Goal: Task Accomplishment & Management: Complete application form

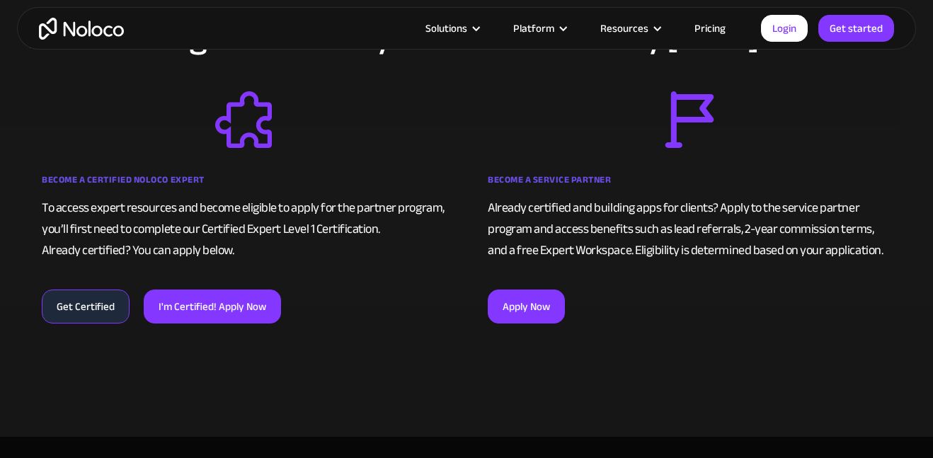
click at [102, 305] on link "Get Certified" at bounding box center [86, 306] width 88 height 34
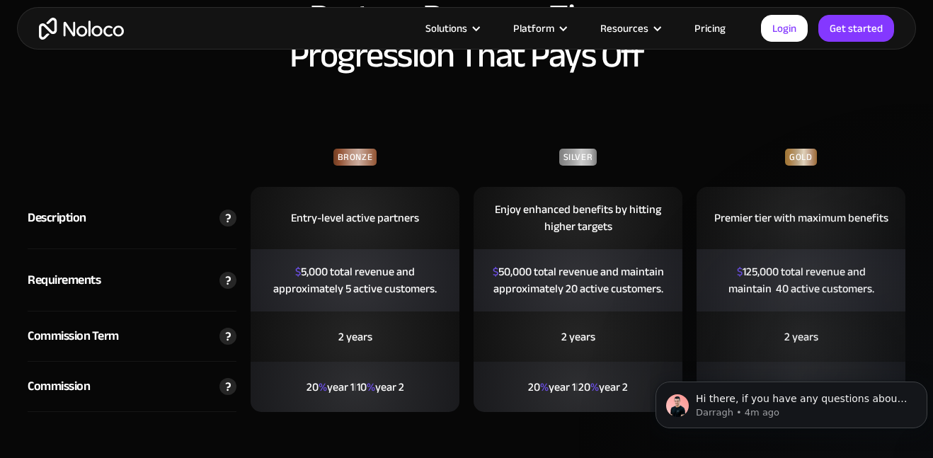
scroll to position [3323, 0]
click at [408, 311] on div "2 years" at bounding box center [354, 336] width 209 height 50
click at [399, 364] on div "20 % year 1 l 10 % year 2" at bounding box center [355, 386] width 119 height 45
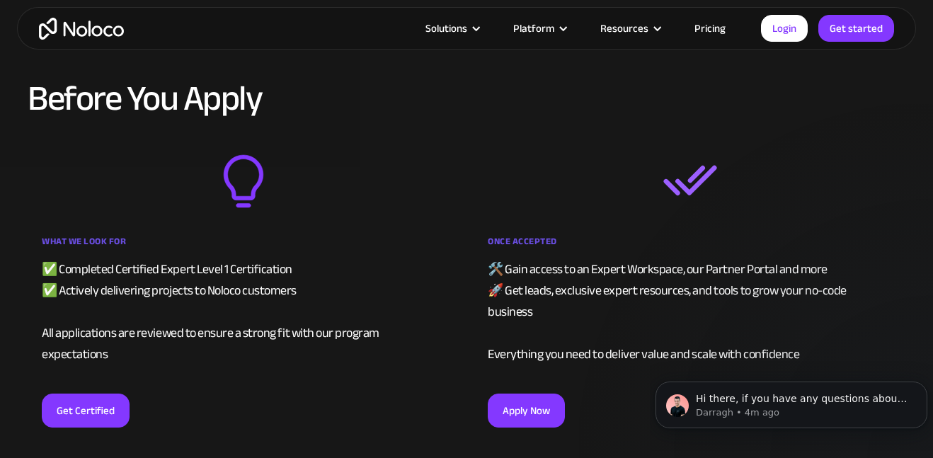
scroll to position [2710, 0]
click at [526, 393] on link "Apply Now" at bounding box center [525, 410] width 77 height 34
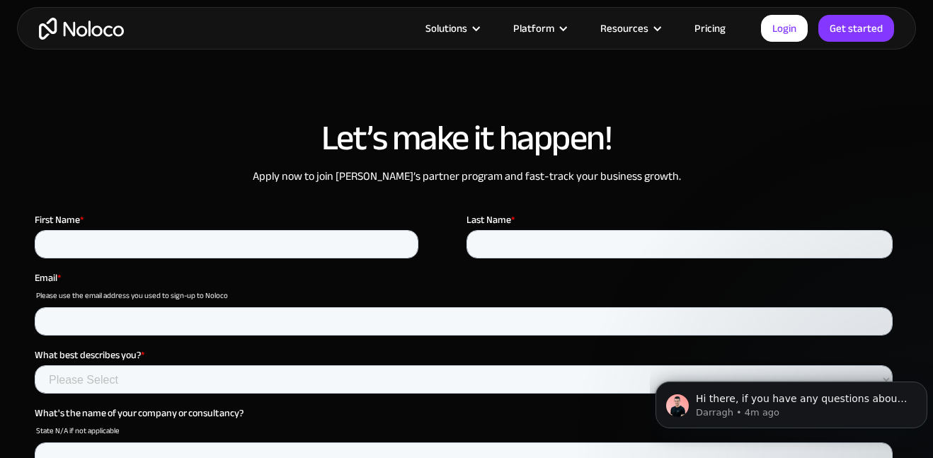
scroll to position [3738, 0]
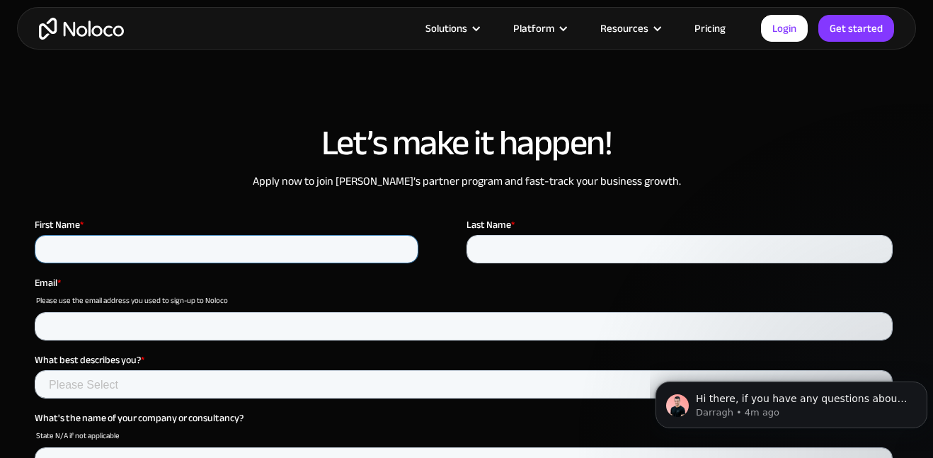
click at [260, 253] on input "First Name *" at bounding box center [226, 249] width 383 height 28
type input "Holden"
click at [505, 253] on input "Last Name *" at bounding box center [679, 249] width 426 height 28
click at [498, 253] on input "Last Name *" at bounding box center [679, 249] width 426 height 28
type input "Cook"
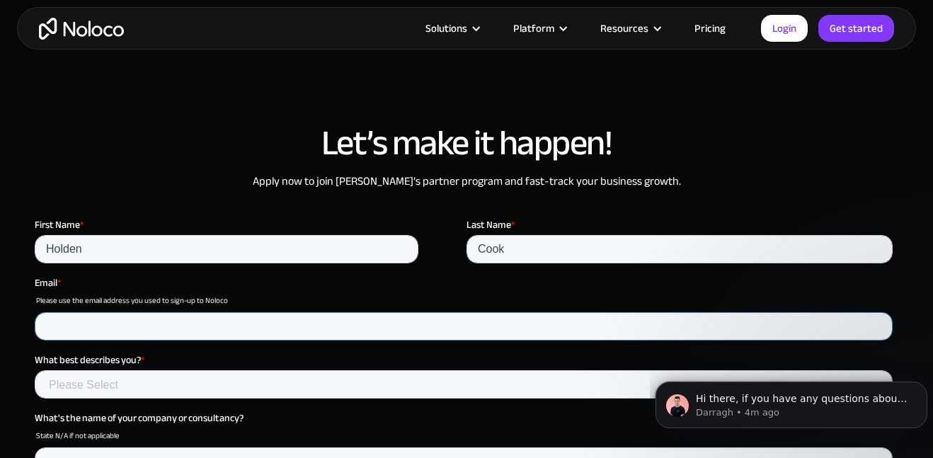
click at [308, 313] on input "Email *" at bounding box center [464, 326] width 858 height 28
type input "holden.cook0713@ibaldwin.org"
click at [164, 383] on select "Please Select Agency Partner Professional Consultant" at bounding box center [464, 384] width 858 height 28
select select "Freelancer / Solopreneur"
click at [35, 370] on select "Please Select Agency Partner Professional Consultant" at bounding box center [464, 384] width 858 height 28
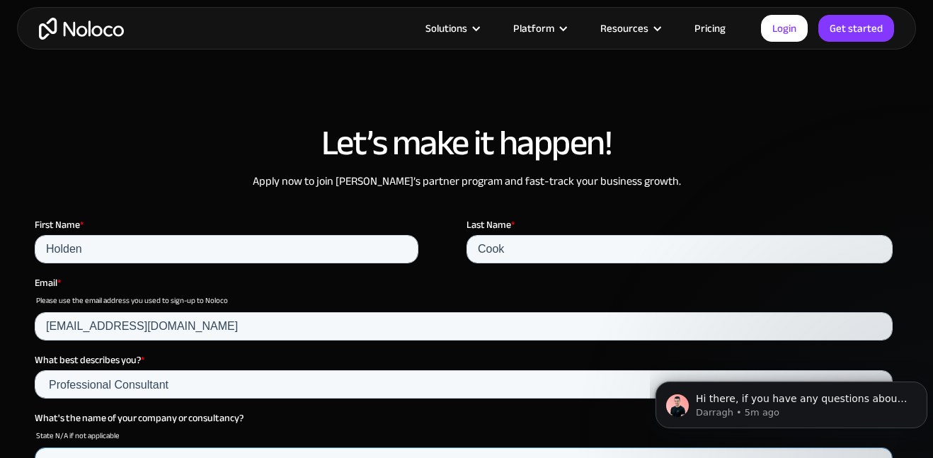
click at [139, 449] on input "What's the name of your company or consultancy?" at bounding box center [464, 461] width 858 height 28
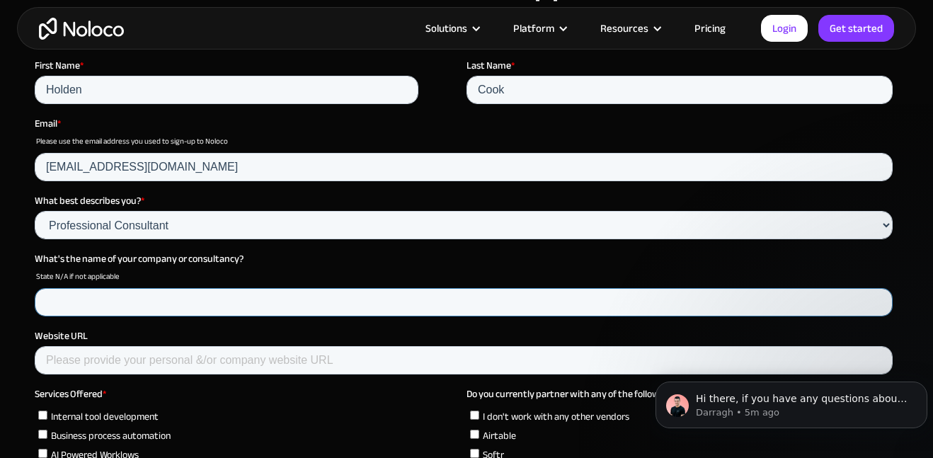
scroll to position [3900, 0]
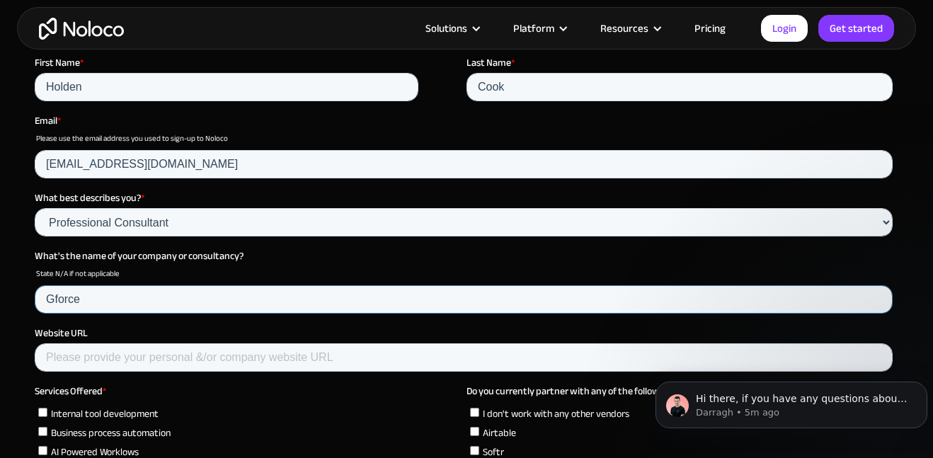
type input "Gforce"
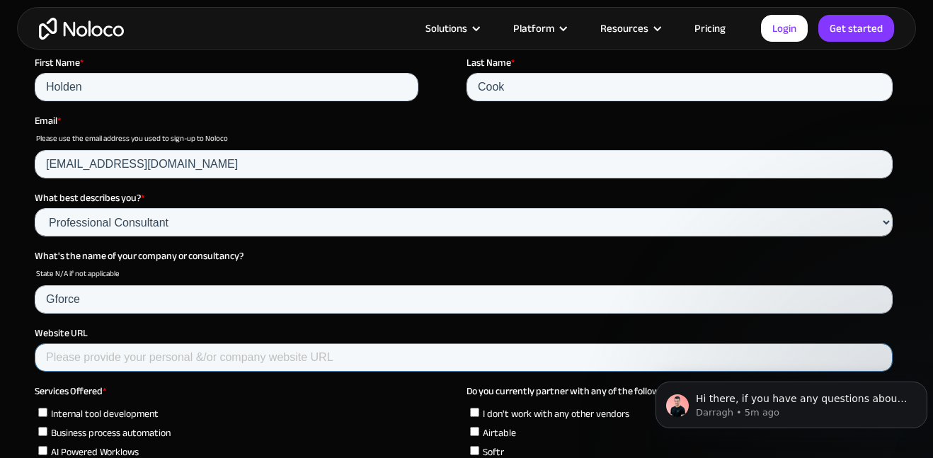
click at [163, 362] on input "Website URL" at bounding box center [464, 357] width 858 height 28
paste input "https://gforce.noloco.co/"
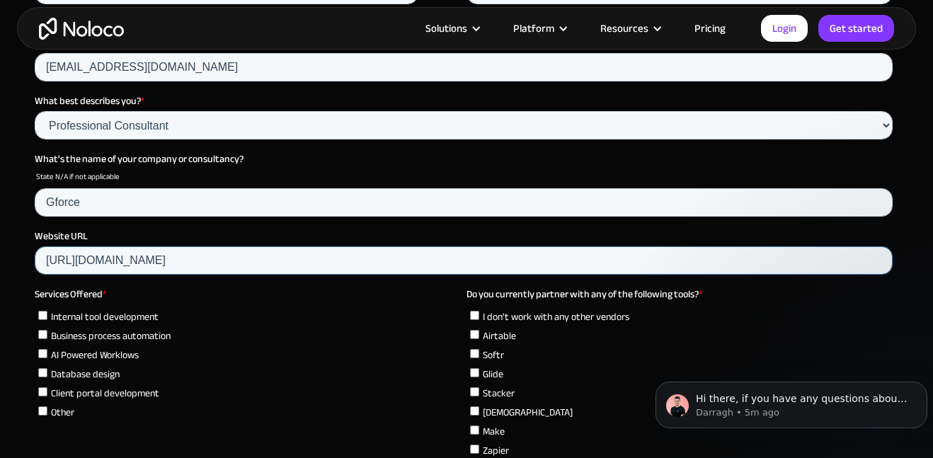
scroll to position [4056, 0]
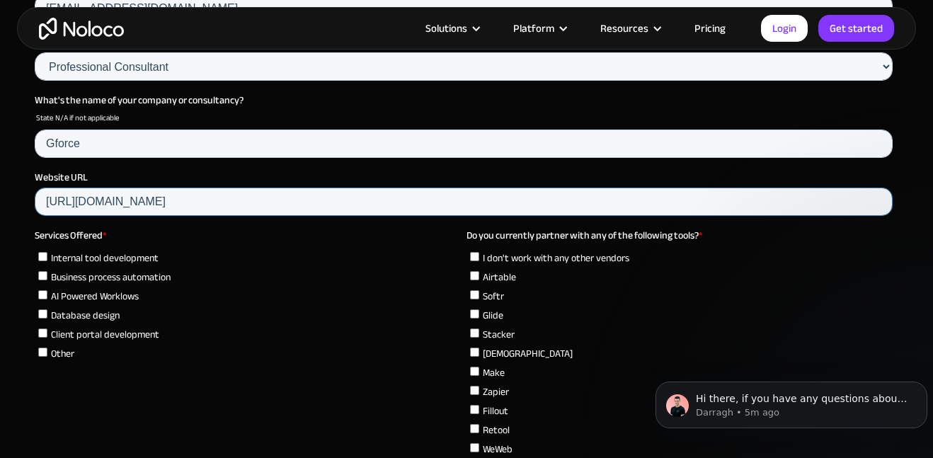
type input "https://gforce.noloco.co/"
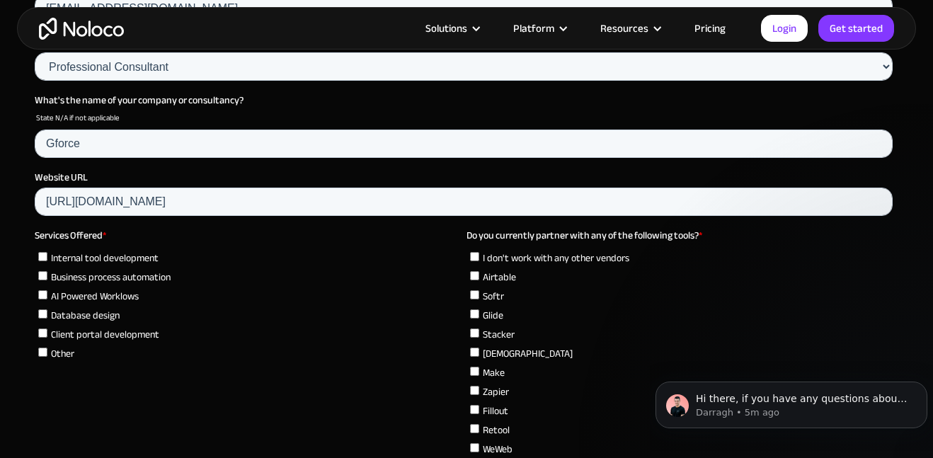
click at [46, 351] on input "Other" at bounding box center [42, 351] width 9 height 9
checkbox input "true"
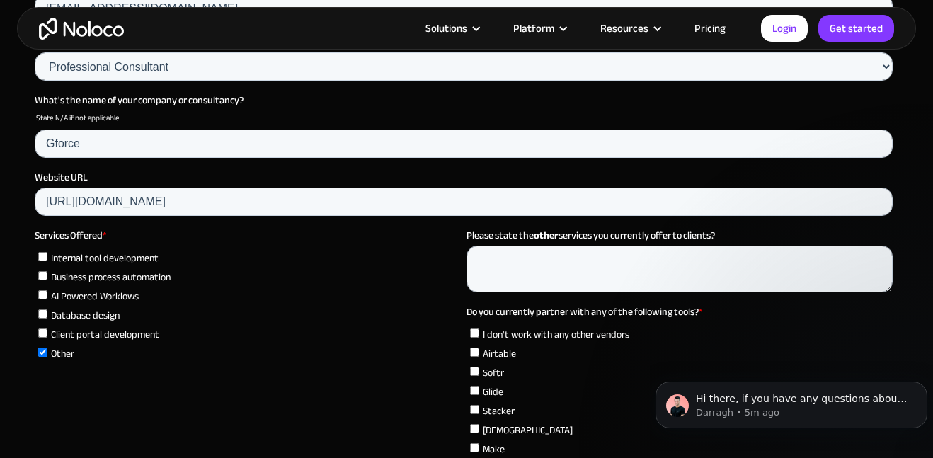
click at [49, 331] on label "Client portal development" at bounding box center [249, 333] width 422 height 15
click at [47, 331] on input "Client portal development" at bounding box center [42, 332] width 9 height 9
checkbox input "true"
click at [558, 273] on textarea "Please state the other services you currently offer to clients?" at bounding box center [679, 269] width 426 height 47
type textarea "Training"
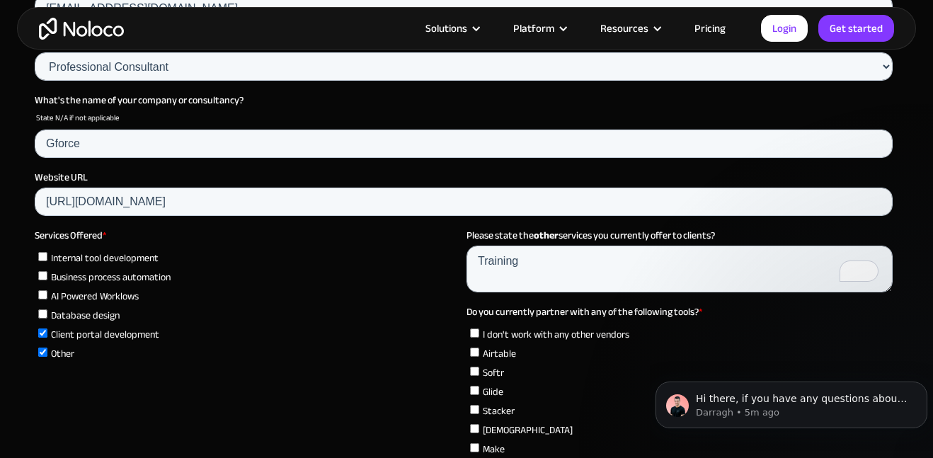
click at [604, 352] on label "Airtable" at bounding box center [681, 352] width 422 height 15
click at [479, 352] on input "Airtable" at bounding box center [474, 351] width 9 height 9
checkbox input "true"
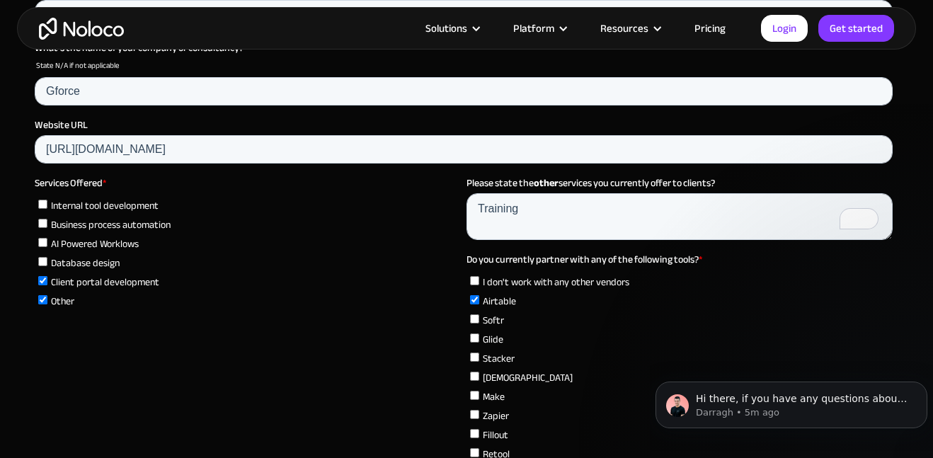
scroll to position [4114, 0]
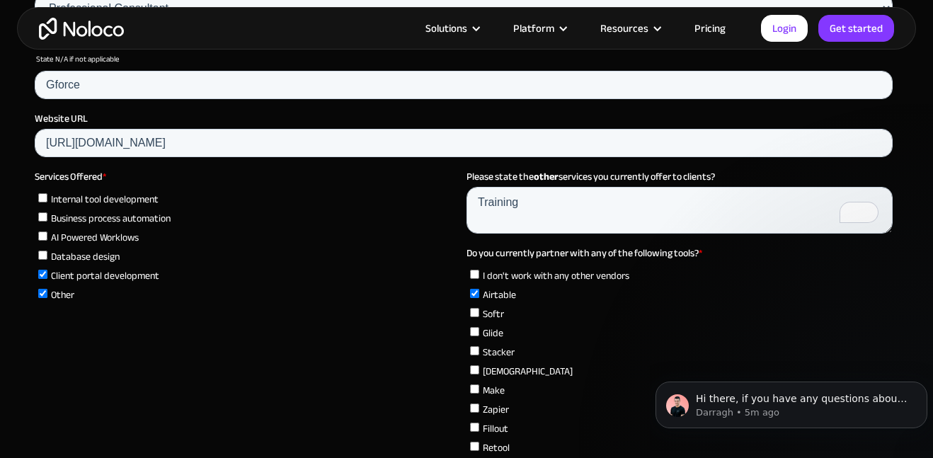
click at [47, 295] on label "Other" at bounding box center [249, 294] width 422 height 15
click at [47, 295] on input "Other" at bounding box center [42, 293] width 9 height 9
checkbox input "false"
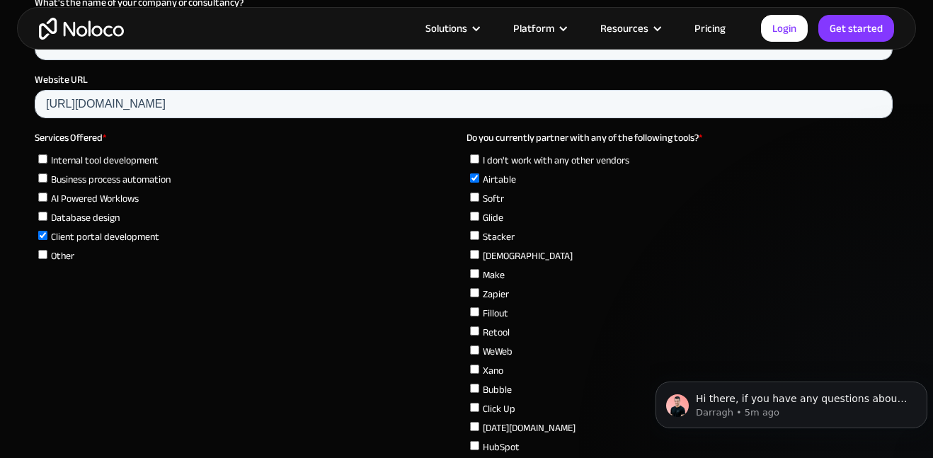
scroll to position [4152, 0]
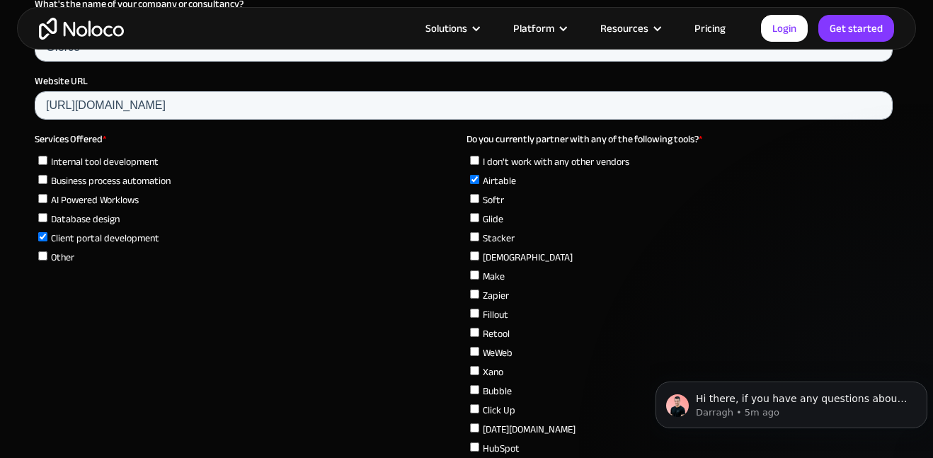
click at [506, 182] on span "Airtable" at bounding box center [499, 180] width 33 height 19
click at [479, 182] on input "Airtable" at bounding box center [474, 179] width 9 height 9
checkbox input "false"
click at [585, 162] on span "I don't work with any other vendors" at bounding box center [556, 161] width 146 height 19
click at [479, 162] on input "I don't work with any other vendors" at bounding box center [474, 160] width 9 height 9
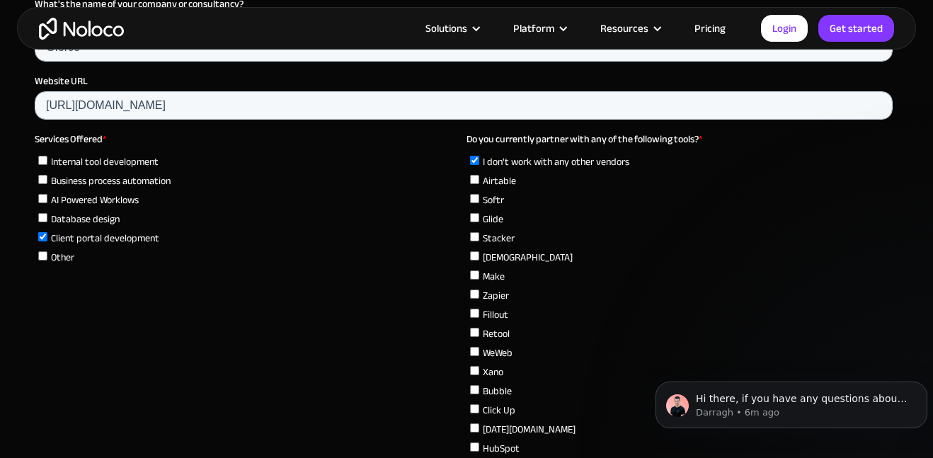
checkbox input "true"
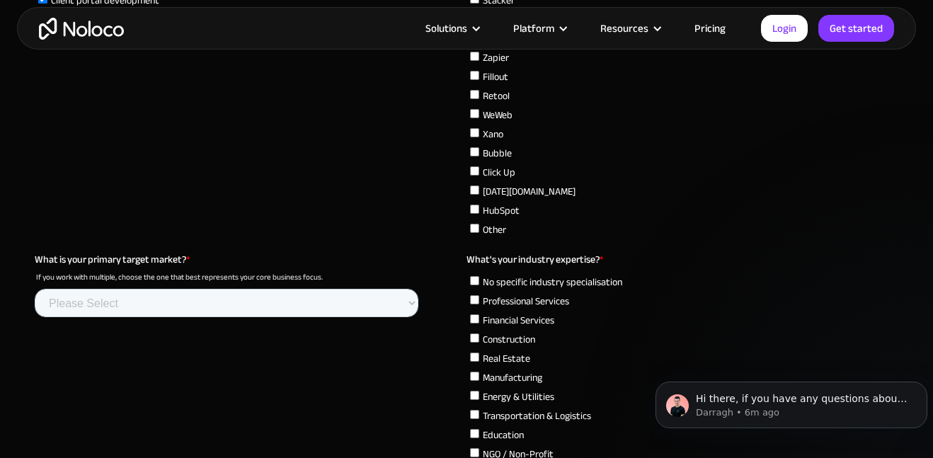
scroll to position [4391, 0]
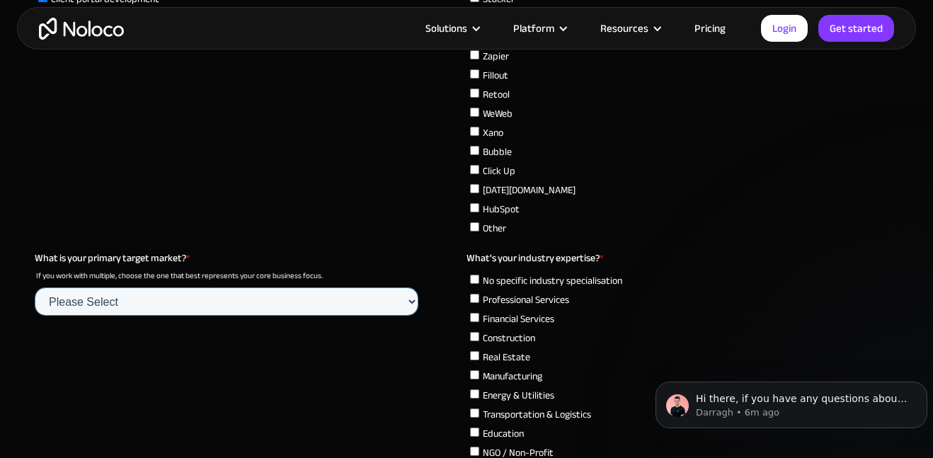
click at [144, 301] on select "Please Select Startups SMBs (B2B) SMBs (B2C) Large Enterprises NGO / Non Profit…" at bounding box center [226, 301] width 383 height 28
select select "NGO / Non Profits"
click at [35, 316] on select "Please Select Startups SMBs (B2B) SMBs (B2C) Large Enterprises NGO / Non Profit…" at bounding box center [226, 301] width 383 height 28
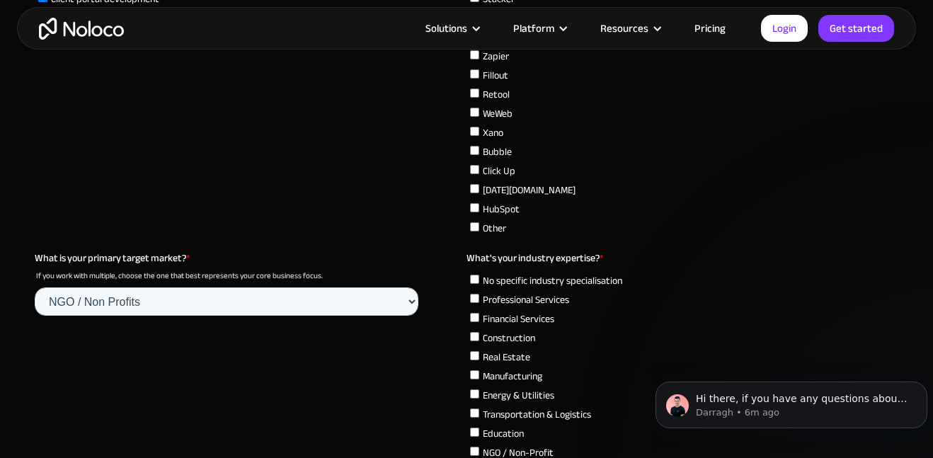
click at [476, 282] on input "No specific industry specialisation" at bounding box center [474, 279] width 9 height 9
checkbox input "true"
click at [472, 301] on input "Professional Services" at bounding box center [474, 298] width 9 height 9
checkbox input "true"
click at [475, 282] on input "No specific industry specialisation" at bounding box center [474, 279] width 9 height 9
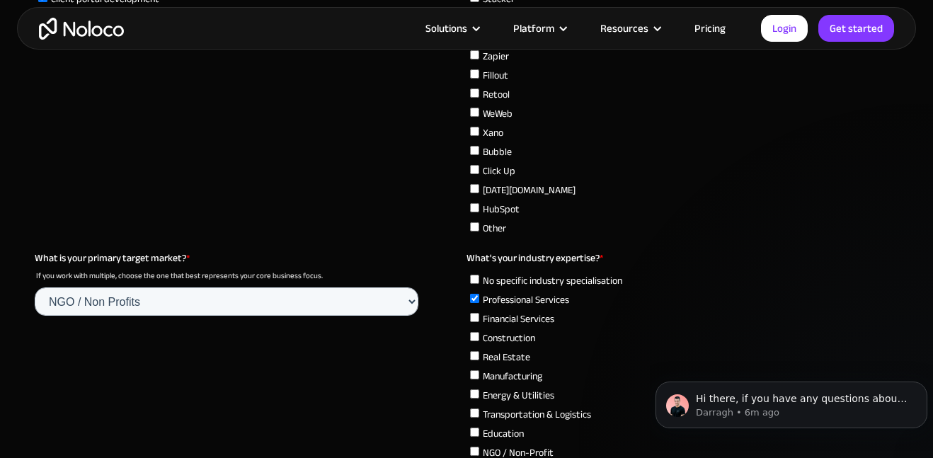
checkbox input "false"
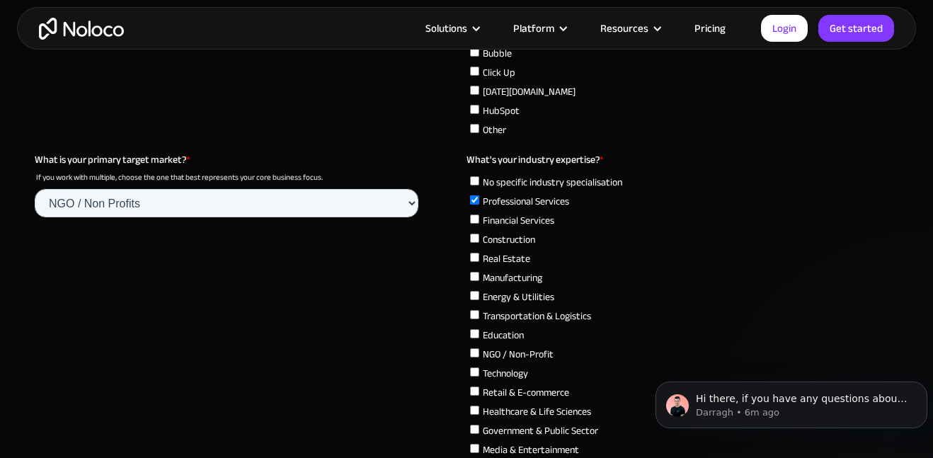
scroll to position [4491, 0]
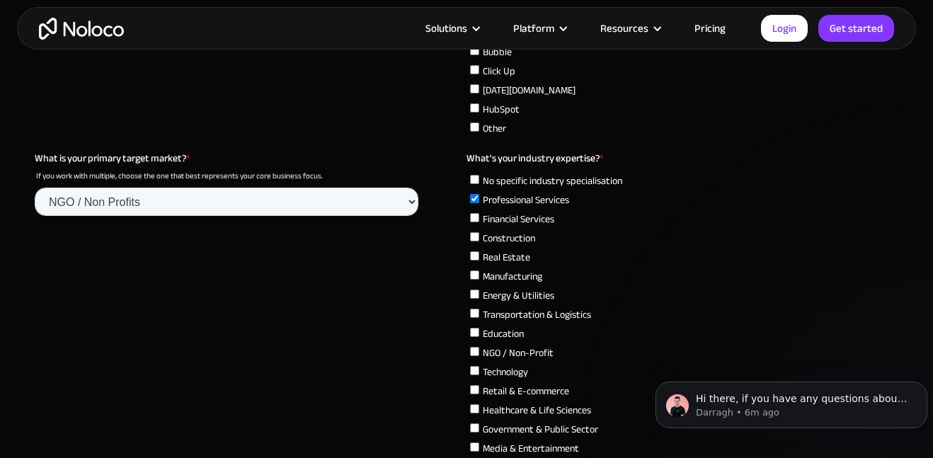
click at [475, 354] on input "NGO / Non-Profit" at bounding box center [474, 351] width 9 height 9
checkbox input "true"
click at [475, 330] on input "Education" at bounding box center [474, 332] width 9 height 9
checkbox input "true"
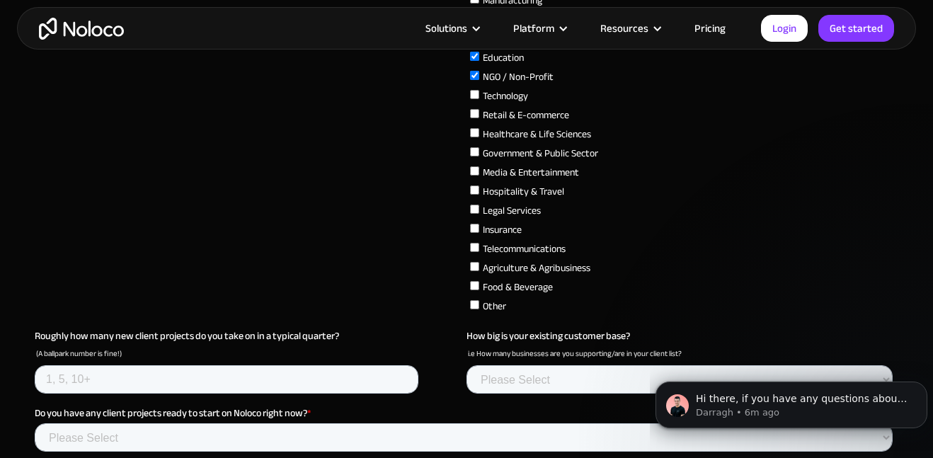
scroll to position [4773, 0]
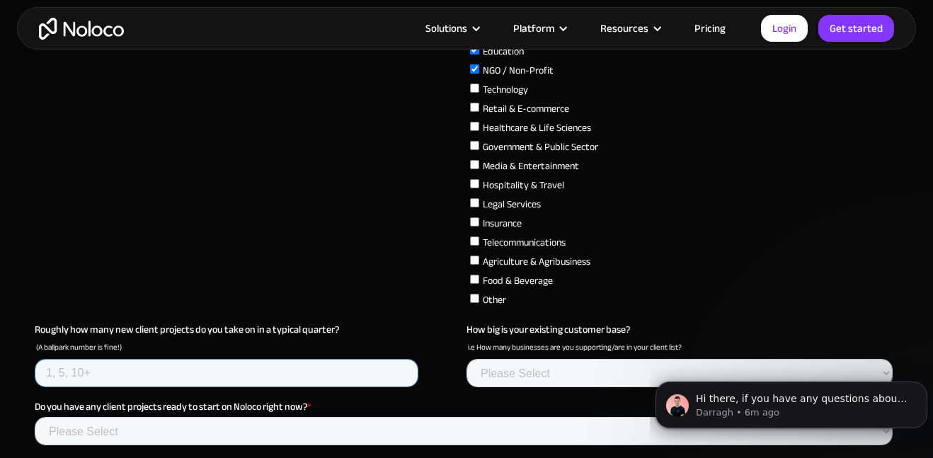
click at [351, 375] on input "Roughly how many new client projects do you take on in a typical quarter?" at bounding box center [226, 373] width 383 height 28
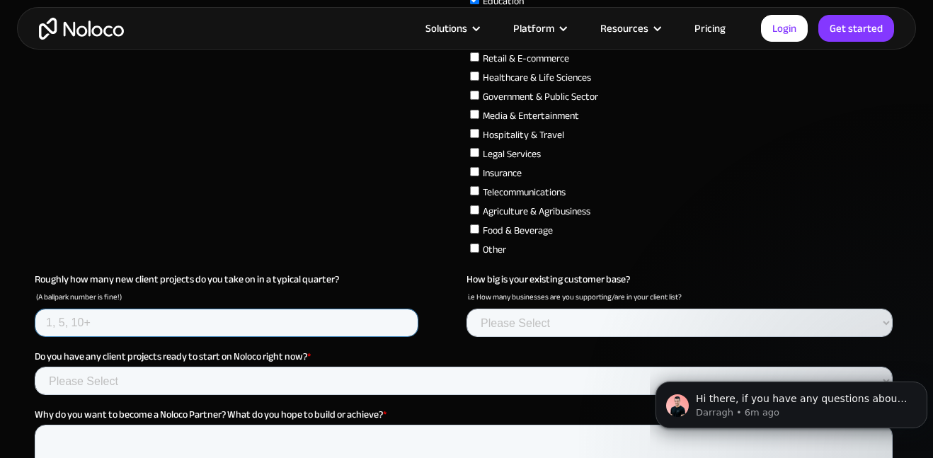
scroll to position [4826, 0]
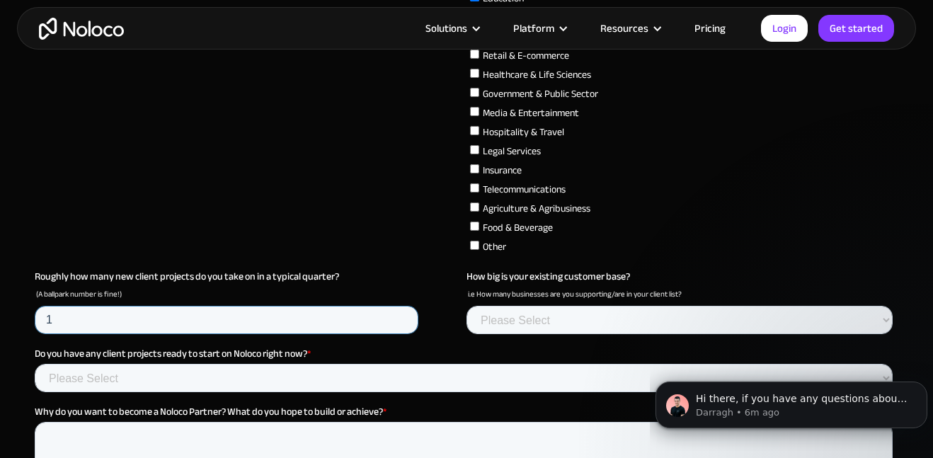
click at [401, 316] on input "1" at bounding box center [226, 320] width 383 height 28
click at [401, 316] on input "2" at bounding box center [226, 320] width 383 height 28
click at [401, 316] on input "3" at bounding box center [226, 320] width 383 height 28
click at [401, 316] on input "4" at bounding box center [226, 320] width 383 height 28
click at [401, 316] on input "11" at bounding box center [226, 320] width 383 height 28
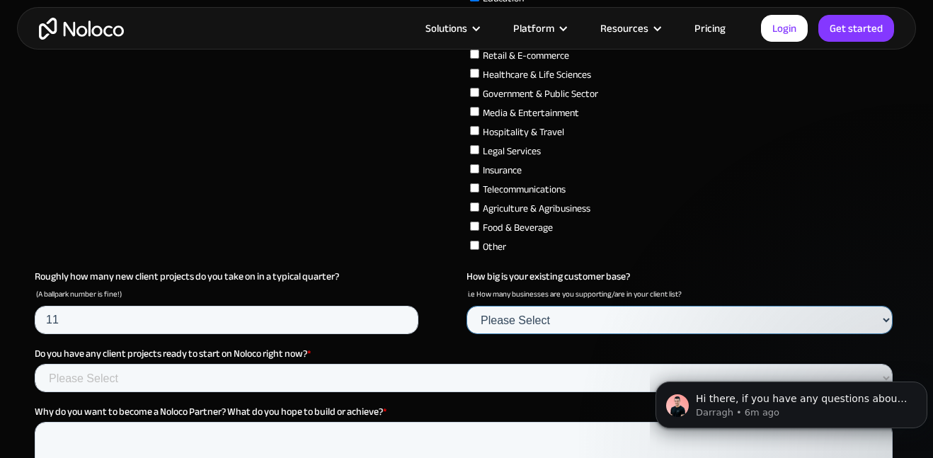
click at [562, 314] on select "Please Select None 1-5 6-10 11-20 21-50 51-100 101-200 200+" at bounding box center [679, 320] width 426 height 28
click at [431, 251] on fieldset "What is your primary target market? * If you work with multiple, choose the one…" at bounding box center [466, 43] width 863 height 454
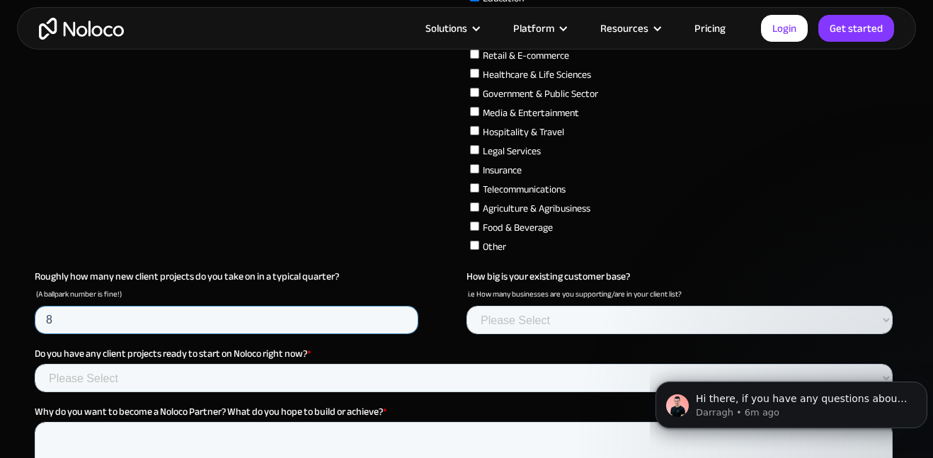
click at [403, 321] on input "8" at bounding box center [226, 320] width 383 height 28
click at [403, 321] on input "7" at bounding box center [226, 320] width 383 height 28
click at [403, 321] on input "6" at bounding box center [226, 320] width 383 height 28
click at [403, 321] on input "5" at bounding box center [226, 320] width 383 height 28
click at [403, 321] on input "4" at bounding box center [226, 320] width 383 height 28
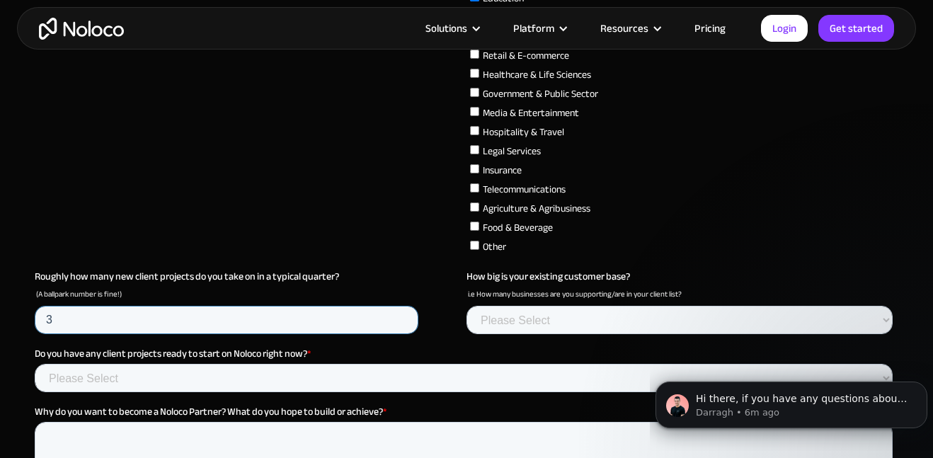
click at [403, 321] on input "3" at bounding box center [226, 320] width 383 height 28
click at [403, 321] on input "2" at bounding box center [226, 320] width 383 height 28
click at [403, 321] on input "1" at bounding box center [226, 320] width 383 height 28
click at [403, 321] on input "0" at bounding box center [226, 320] width 383 height 28
click at [403, 316] on input "1" at bounding box center [226, 320] width 383 height 28
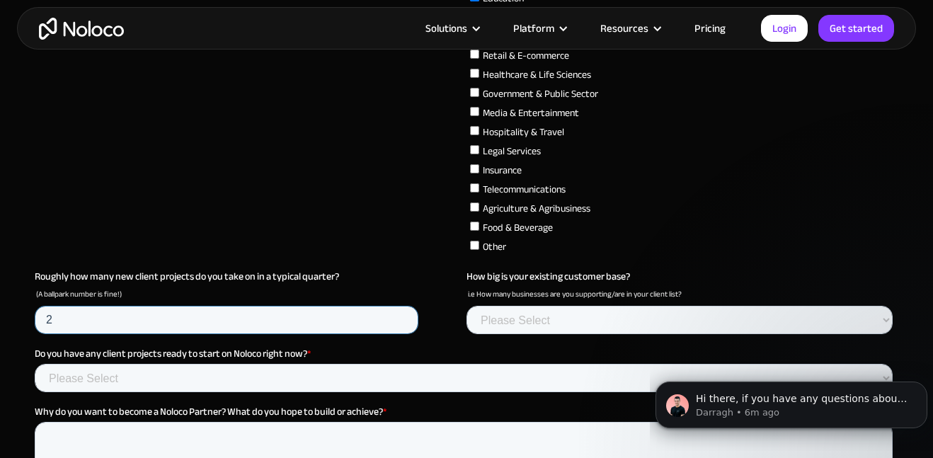
click at [403, 316] on input "2" at bounding box center [226, 320] width 383 height 28
click at [403, 316] on input "3" at bounding box center [226, 320] width 383 height 28
type input "4"
click at [403, 316] on input "4" at bounding box center [226, 320] width 383 height 28
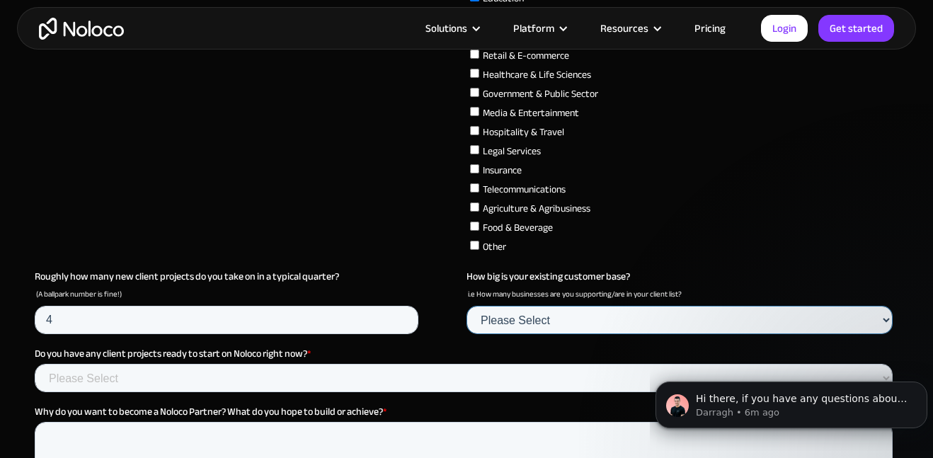
click at [561, 319] on select "Please Select None 1-5 6-10 11-20 21-50 51-100 101-200 200+" at bounding box center [679, 320] width 426 height 28
select select "1-5"
click at [466, 334] on select "Please Select None 1-5 6-10 11-20 21-50 51-100 101-200 200+" at bounding box center [679, 320] width 426 height 28
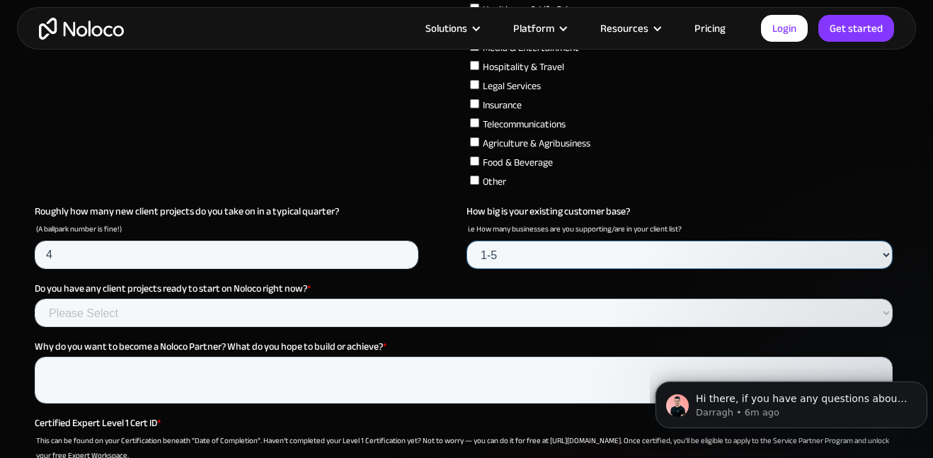
scroll to position [4892, 0]
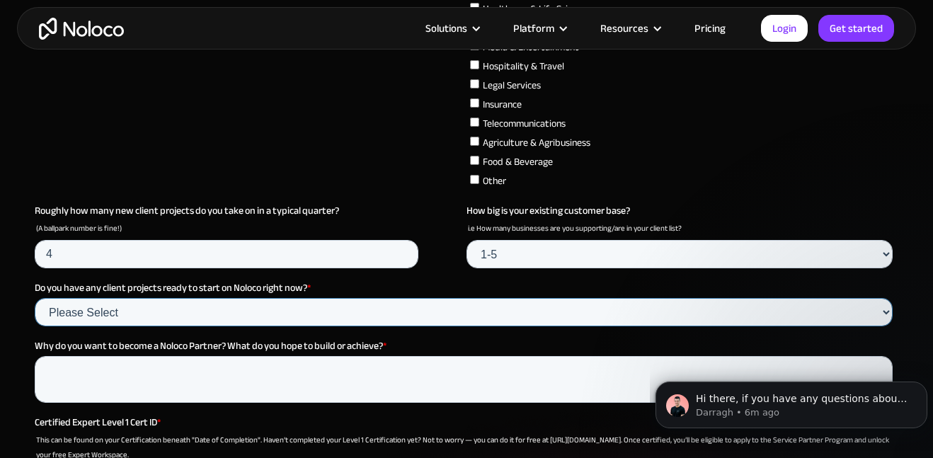
click at [505, 306] on select "Please Select Yes - already scoped Possibly – in early discussions No" at bounding box center [464, 312] width 858 height 28
select select "Yes"
click at [35, 326] on select "Please Select Yes - already scoped Possibly – in early discussions No" at bounding box center [464, 312] width 858 height 28
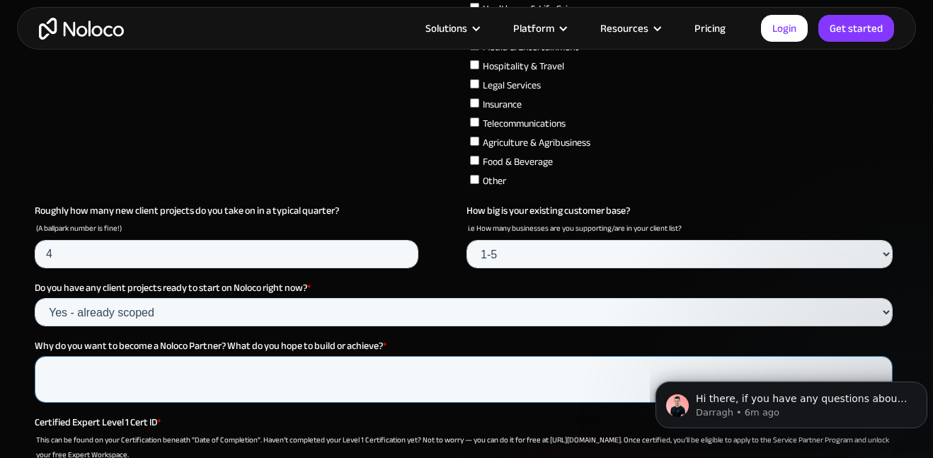
click at [179, 364] on textarea "Why do you want to become a Noloco Partner? What do you hope to build or achiev…" at bounding box center [464, 379] width 858 height 47
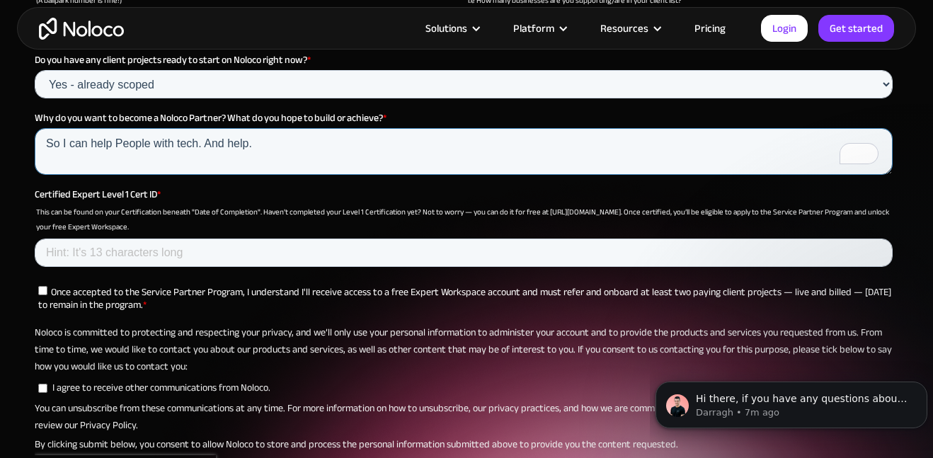
scroll to position [5120, 0]
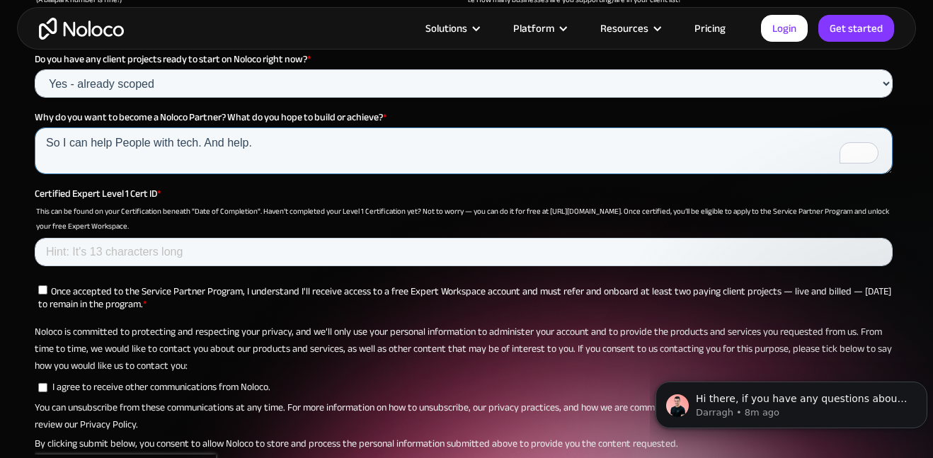
type textarea "So I can help People with tech. And help."
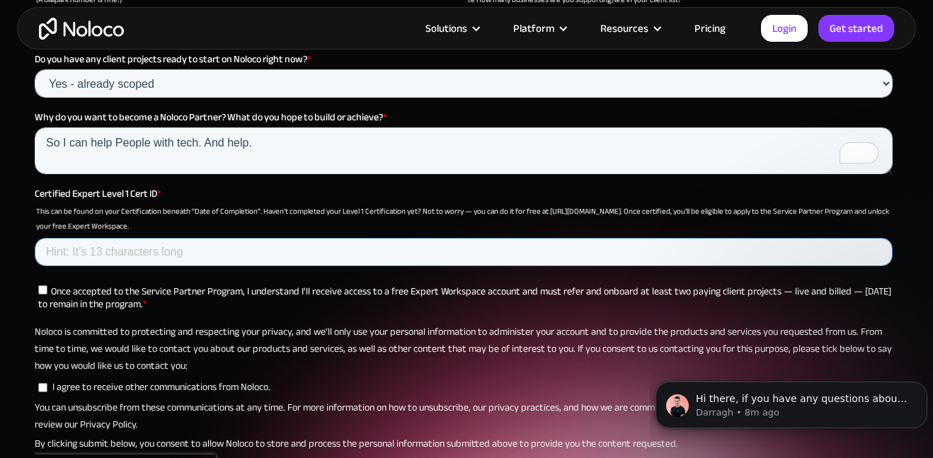
click at [125, 248] on input "Certified Expert Level 1 Cert ID *" at bounding box center [464, 252] width 858 height 28
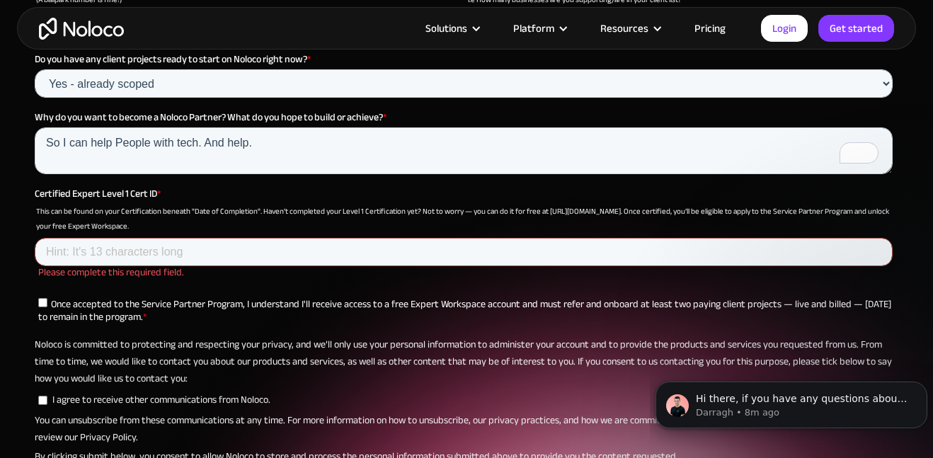
click at [103, 258] on input "Certified Expert Level 1 Cert ID *" at bounding box center [464, 252] width 858 height 28
